Goal: Use online tool/utility: Utilize a website feature to perform a specific function

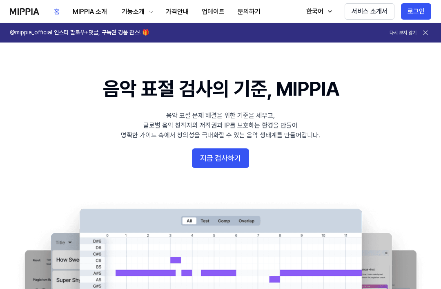
click at [238, 163] on button "지금 검사하기" at bounding box center [220, 158] width 57 height 20
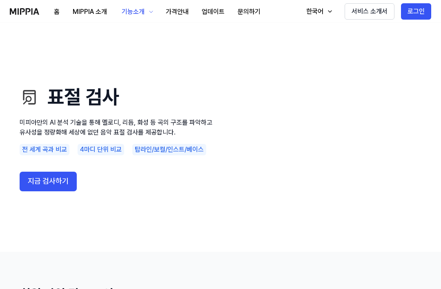
click at [20, 183] on button "지금 검사하기" at bounding box center [48, 181] width 57 height 20
click at [36, 186] on button "지금 검사하기" at bounding box center [48, 181] width 57 height 20
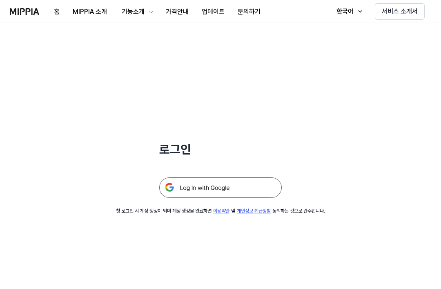
click at [269, 187] on img at bounding box center [220, 187] width 122 height 20
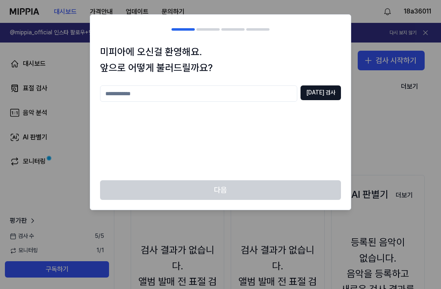
click at [121, 95] on input "text" at bounding box center [198, 93] width 197 height 16
type input "*"
type input "***"
click at [330, 94] on button "[DATE] 검사" at bounding box center [320, 92] width 40 height 15
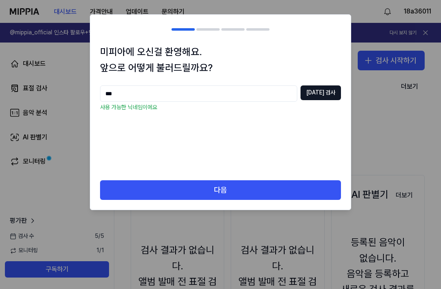
click at [320, 196] on button "다음" at bounding box center [220, 190] width 241 height 20
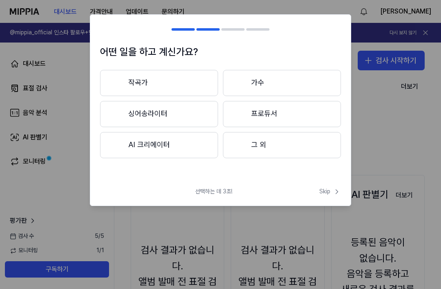
click at [313, 149] on button "그 외" at bounding box center [282, 145] width 118 height 26
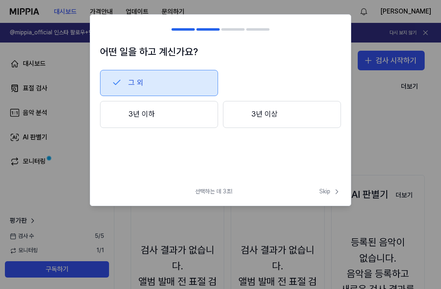
click at [115, 87] on icon at bounding box center [117, 83] width 10 height 10
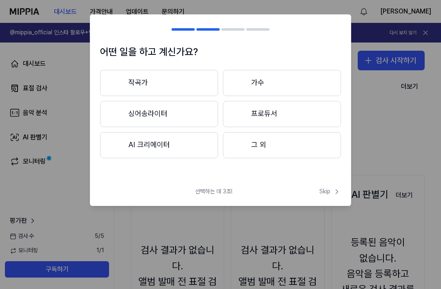
click at [335, 152] on button "그 외" at bounding box center [282, 145] width 118 height 26
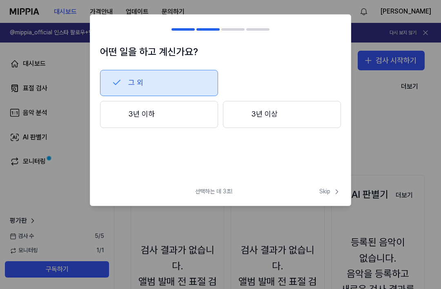
click at [113, 115] on div at bounding box center [117, 114] width 10 height 10
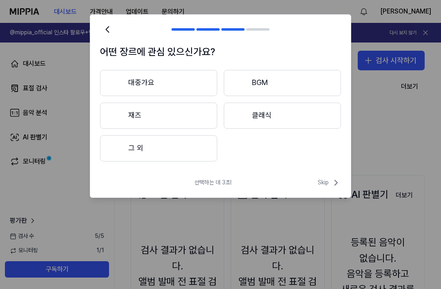
click at [124, 154] on button "그 외" at bounding box center [158, 148] width 117 height 26
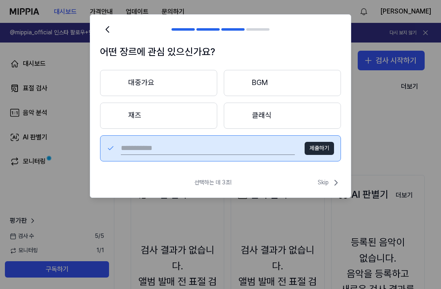
click at [125, 151] on input "text" at bounding box center [208, 148] width 174 height 13
click at [113, 82] on div at bounding box center [117, 83] width 10 height 10
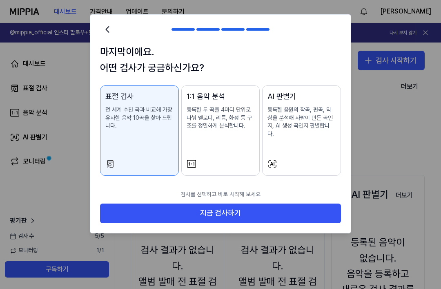
click at [305, 203] on button "지금 검사하기" at bounding box center [220, 213] width 241 height 20
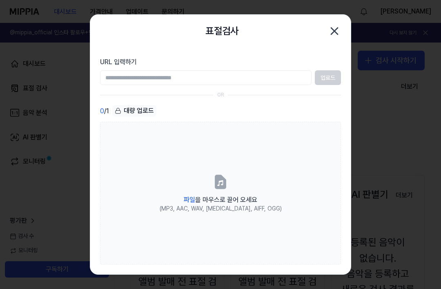
paste input "**********"
type input "**********"
click at [327, 77] on button "업로드" at bounding box center [328, 77] width 26 height 15
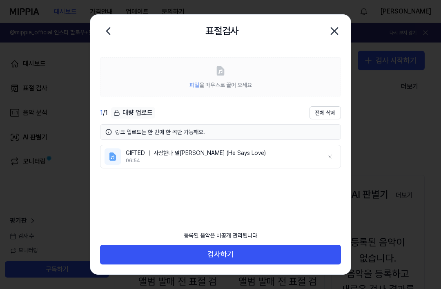
click at [316, 82] on label "파일 을 마우스로 끌어 오세요" at bounding box center [220, 76] width 241 height 39
click at [269, 76] on label "파일 을 마우스로 끌어 오세요" at bounding box center [220, 76] width 241 height 39
click at [281, 86] on label "파일 을 마우스로 끌어 오세요" at bounding box center [220, 76] width 241 height 39
click at [278, 79] on label "파일 을 마우스로 끌어 오세요" at bounding box center [220, 76] width 241 height 39
click at [221, 67] on icon at bounding box center [220, 70] width 7 height 9
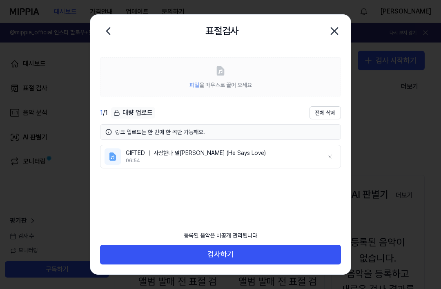
click at [243, 142] on div "1 / 1 대량 업로드 전체 삭제 링크 업로드는 한 번에 한 곡만 가능해요. GIFTED ｜ 사랑한다 말하시네 (He Says Love) 06…" at bounding box center [220, 166] width 241 height 120
click at [149, 115] on div "대량 업로드" at bounding box center [133, 112] width 44 height 11
click at [286, 78] on label "파일 을 마우스로 끌어 오세요" at bounding box center [220, 76] width 241 height 39
click at [302, 69] on label "파일 을 마우스로 끌어 오세요" at bounding box center [220, 76] width 241 height 39
click at [234, 75] on label "파일 을 마우스로 끌어 오세요" at bounding box center [220, 76] width 241 height 39
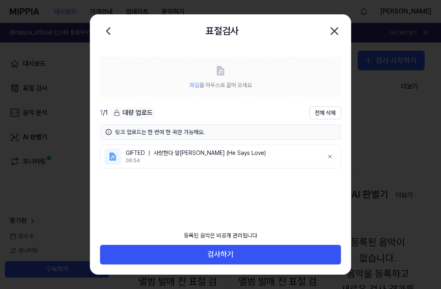
click at [403, 161] on div at bounding box center [220, 144] width 441 height 289
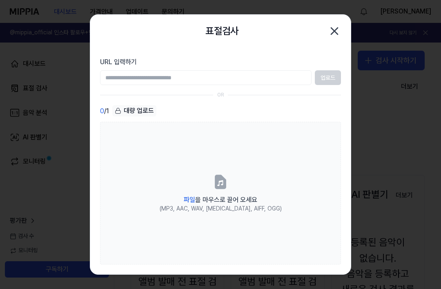
click at [245, 77] on div "대시보드 검사 시작하기" at bounding box center [277, 60] width 326 height 36
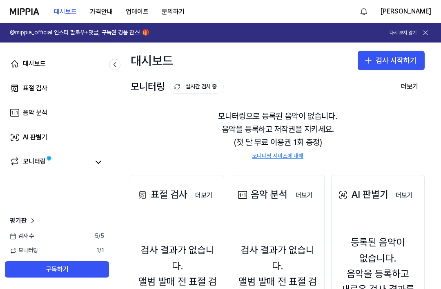
click at [397, 64] on button "검사 시작하기" at bounding box center [390, 61] width 67 height 20
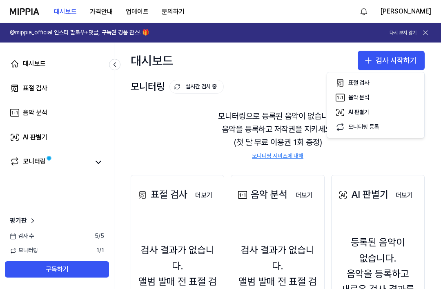
click at [375, 83] on button "표절 검사" at bounding box center [375, 82] width 91 height 15
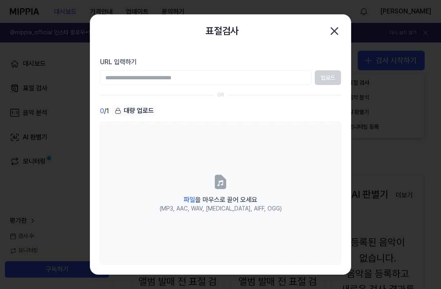
paste input "**********"
type input "**********"
click at [332, 79] on button "업로드" at bounding box center [328, 77] width 26 height 15
